Goal: Task Accomplishment & Management: Use online tool/utility

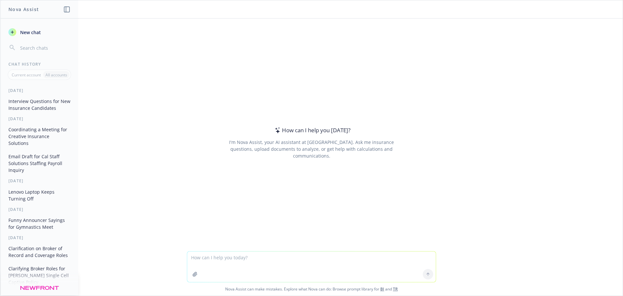
click at [227, 261] on textarea at bounding box center [311, 266] width 249 height 31
paste textarea "c"
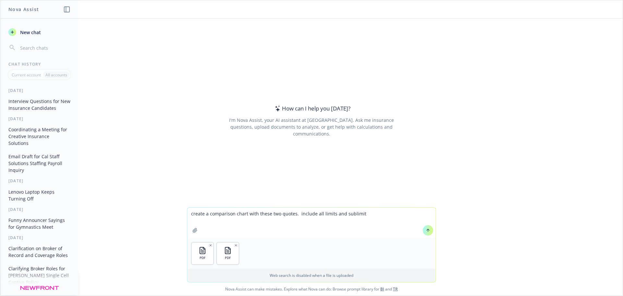
type textarea "create a comparison chart with these two quotes. include all limits and sublimi…"
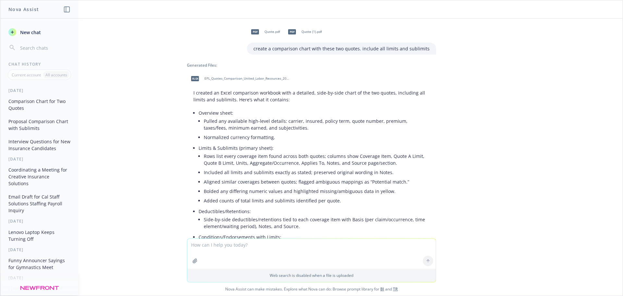
click at [229, 76] on div "xlsx EPL_Quotes_Comparison_United_Labor_Resources_2025_2026.xlsx" at bounding box center [239, 78] width 104 height 16
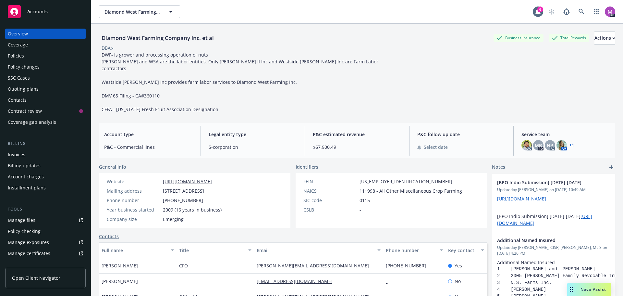
scroll to position [97, 0]
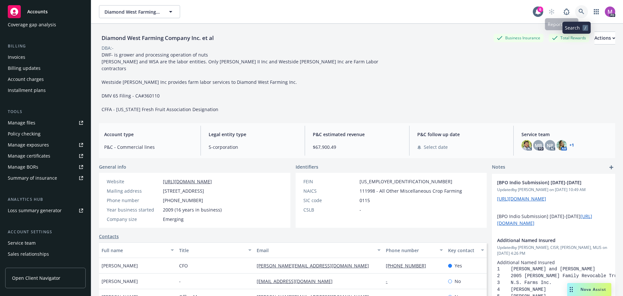
click at [579, 12] on icon at bounding box center [582, 12] width 6 height 6
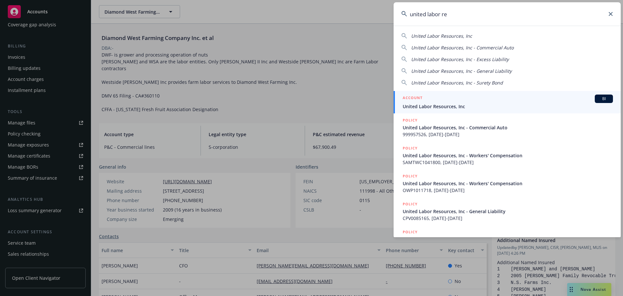
type input "united labor re"
click at [438, 100] on div "ACCOUNT BI" at bounding box center [508, 98] width 210 height 8
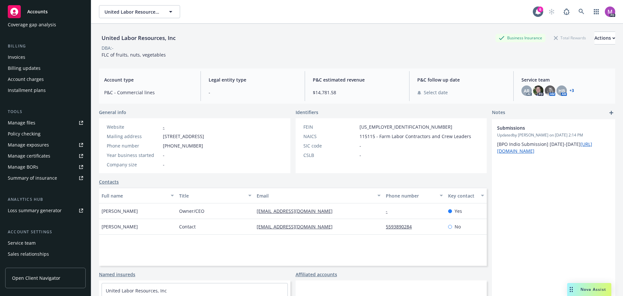
click at [23, 124] on div "Manage files" at bounding box center [22, 123] width 28 height 10
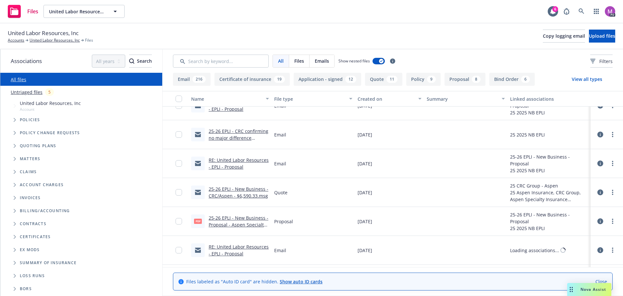
scroll to position [162, 0]
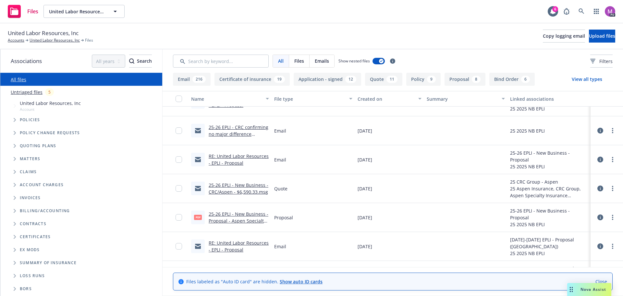
click at [368, 101] on div "Created on" at bounding box center [386, 98] width 57 height 7
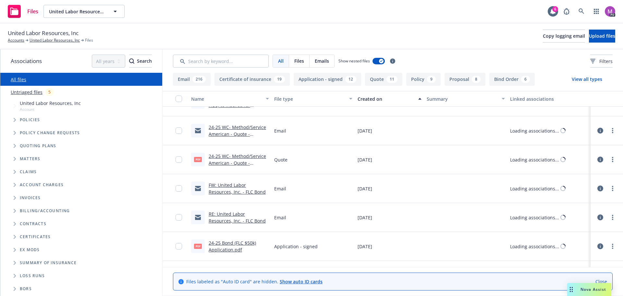
click at [368, 101] on div "Created on" at bounding box center [386, 98] width 57 height 7
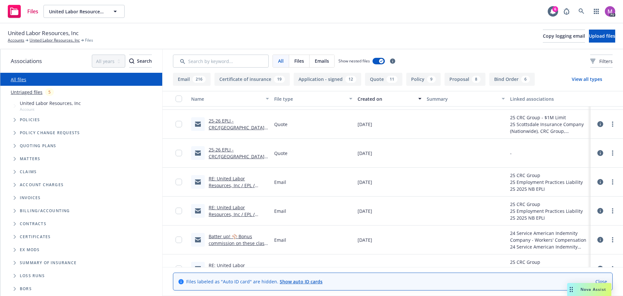
scroll to position [422, 0]
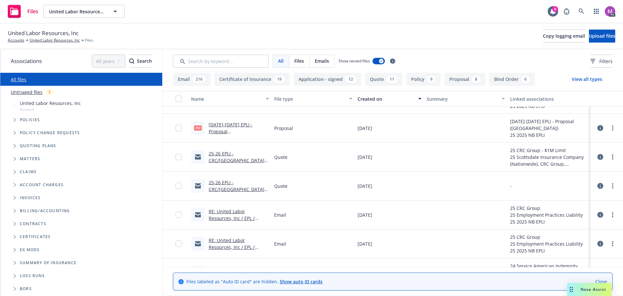
click at [231, 189] on link "25-26 EPLI - CRC/Scottsdale - $11,244.13.msg" at bounding box center [238, 189] width 59 height 20
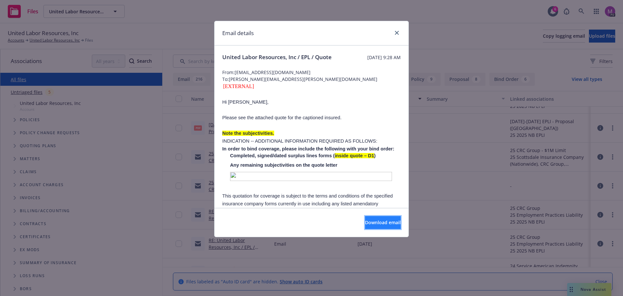
click at [374, 225] on span "Download email" at bounding box center [383, 222] width 36 height 6
click at [397, 34] on icon "close" at bounding box center [397, 33] width 4 height 4
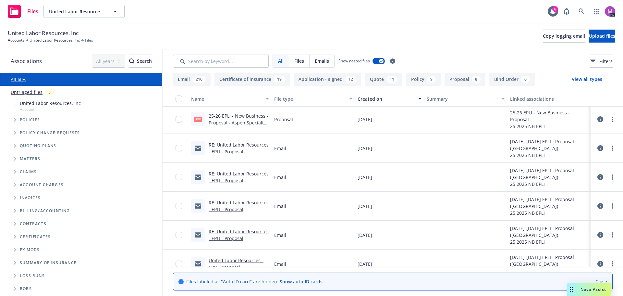
scroll to position [227, 0]
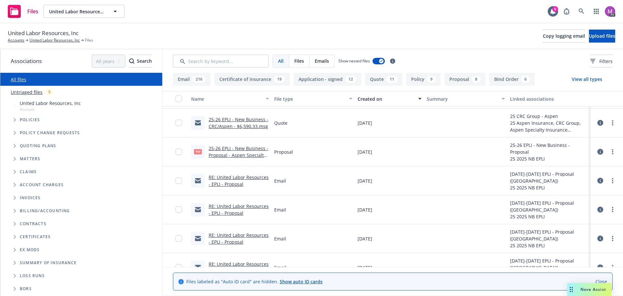
click at [224, 155] on link "25-26 EPLI - New Business - Proposal - Aspen Specialty $6,590.33.pdf" at bounding box center [239, 155] width 60 height 20
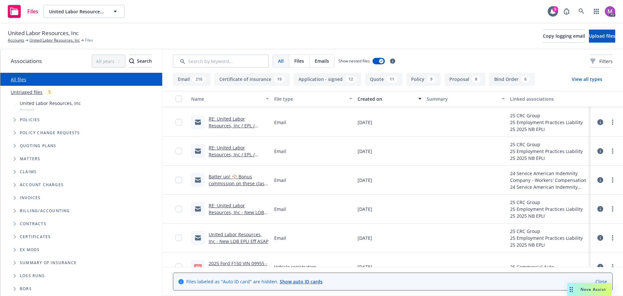
scroll to position [390, 0]
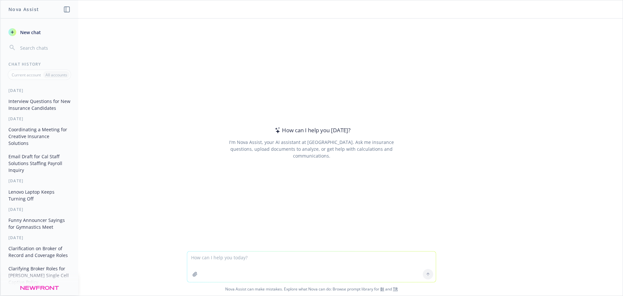
click at [193, 277] on button "button" at bounding box center [195, 274] width 10 height 10
click at [194, 258] on textarea at bounding box center [311, 266] width 249 height 31
drag, startPoint x: 195, startPoint y: 258, endPoint x: 213, endPoint y: 267, distance: 19.9
click at [213, 267] on textarea at bounding box center [311, 266] width 249 height 31
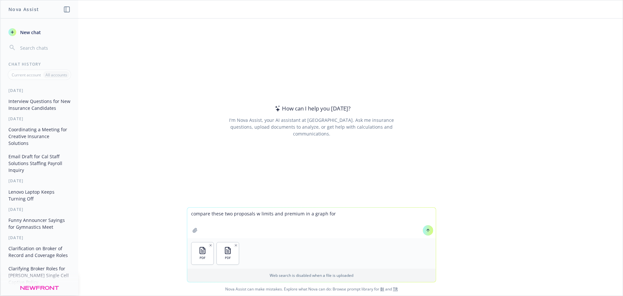
type textarea "compare these two proposals w limits and premium in a graph form"
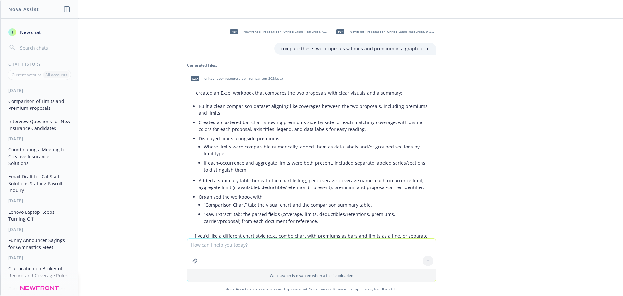
click at [205, 81] on div "xlsx united_labor_resources_epli_comparison_2025.xlsx" at bounding box center [235, 78] width 97 height 16
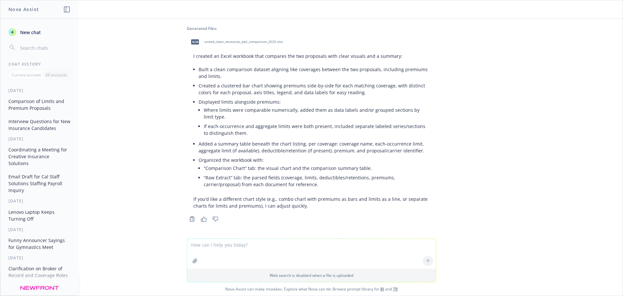
scroll to position [37, 0]
click at [205, 251] on textarea at bounding box center [311, 254] width 249 height 30
type textarea "i need a chart w all sublimits"
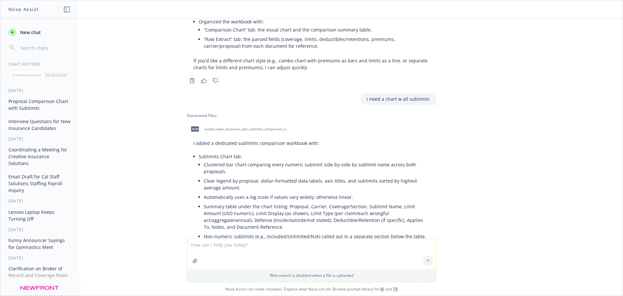
scroll to position [175, 0]
click at [205, 129] on span "united_labor_resources_epli_sublimits_comparison_2025.xlsx" at bounding box center [247, 129] width 85 height 4
click at [223, 246] on textarea at bounding box center [311, 254] width 249 height 30
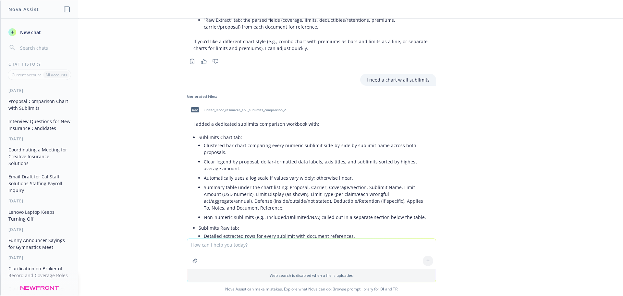
scroll to position [272, 0]
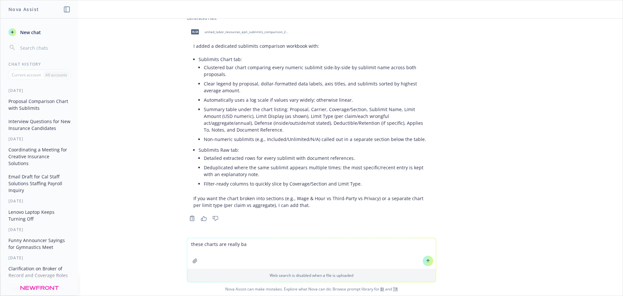
type textarea "these charts are really bad"
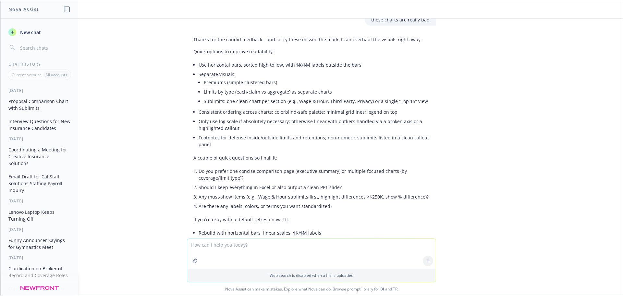
scroll to position [558, 0]
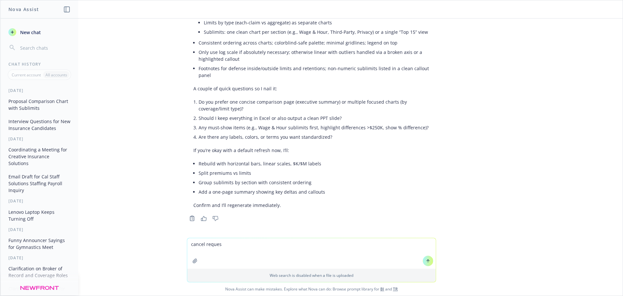
type textarea "cancel request"
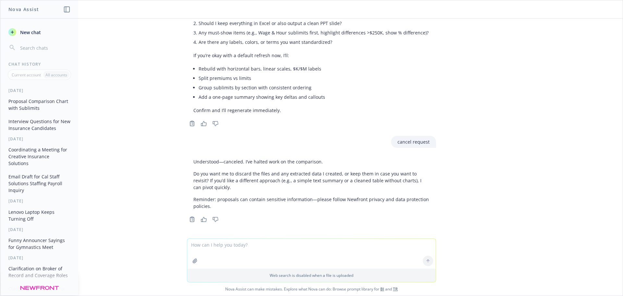
scroll to position [654, 0]
click at [213, 218] on icon "Thumbs down" at bounding box center [216, 218] width 6 height 5
